Goal: Task Accomplishment & Management: Use online tool/utility

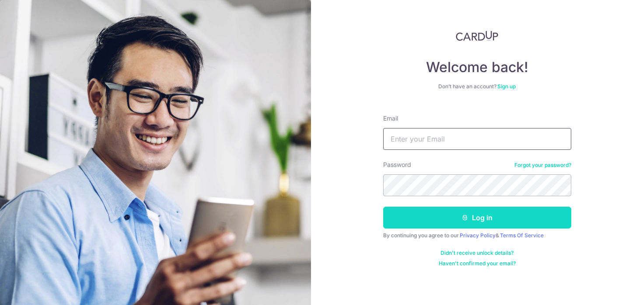
type input "[EMAIL_ADDRESS][DOMAIN_NAME]"
click at [460, 208] on button "Log in" at bounding box center [477, 218] width 188 height 22
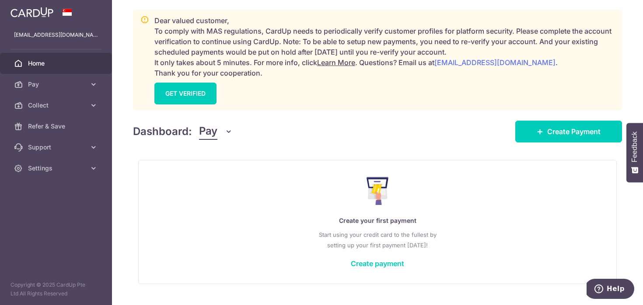
scroll to position [137, 0]
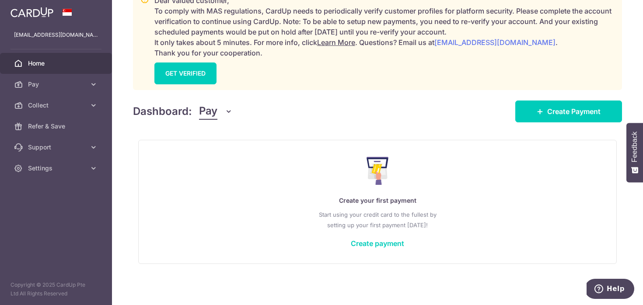
click at [219, 119] on button "Pay" at bounding box center [216, 111] width 34 height 17
click at [217, 159] on link "Collect" at bounding box center [245, 157] width 91 height 21
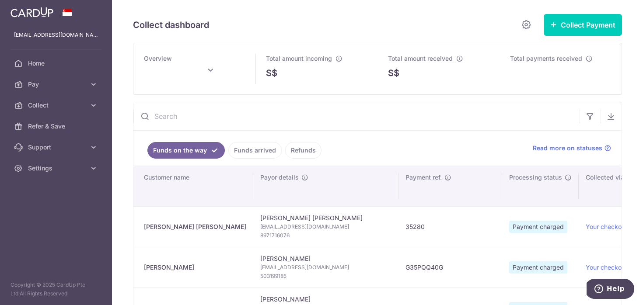
type input "[DATE]"
